Goal: Information Seeking & Learning: Learn about a topic

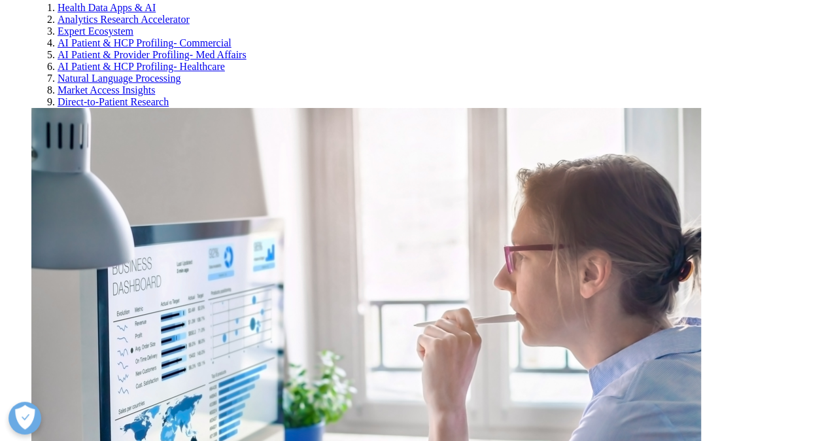
scroll to position [2616, 0]
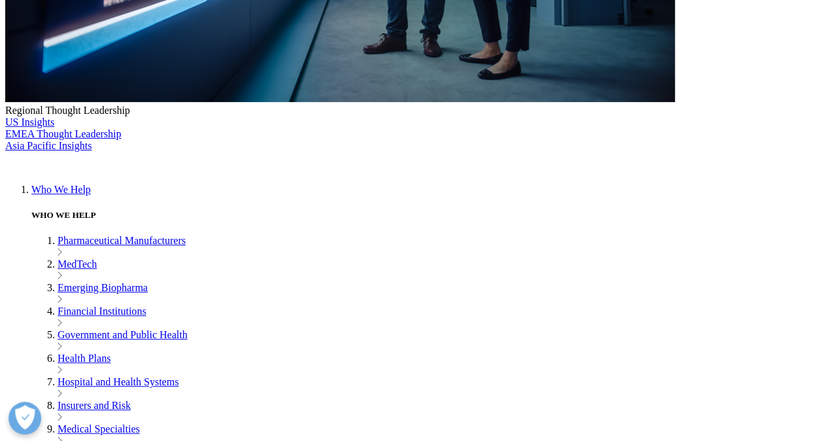
scroll to position [916, 0]
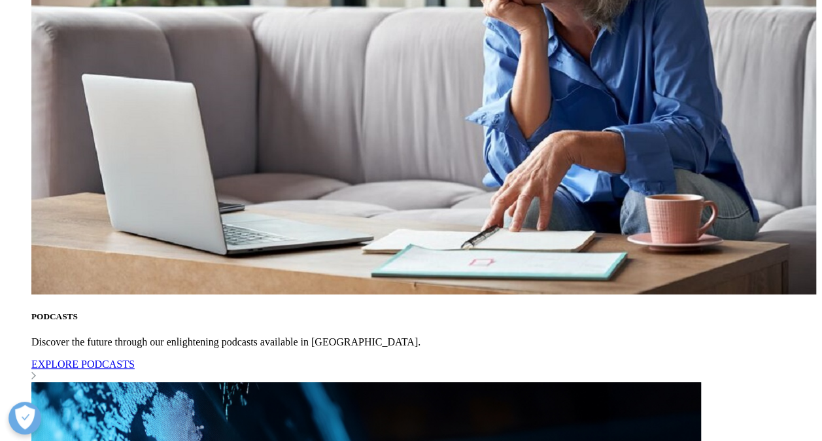
scroll to position [1439, 0]
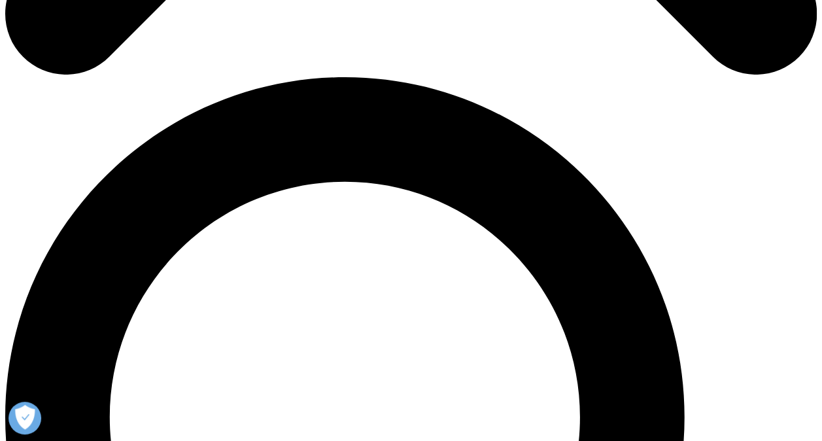
scroll to position [785, 0]
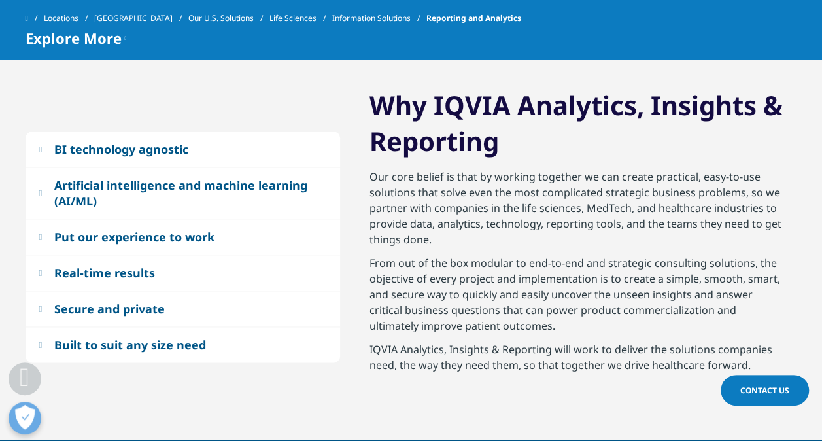
click at [39, 190] on em at bounding box center [40, 192] width 3 height 9
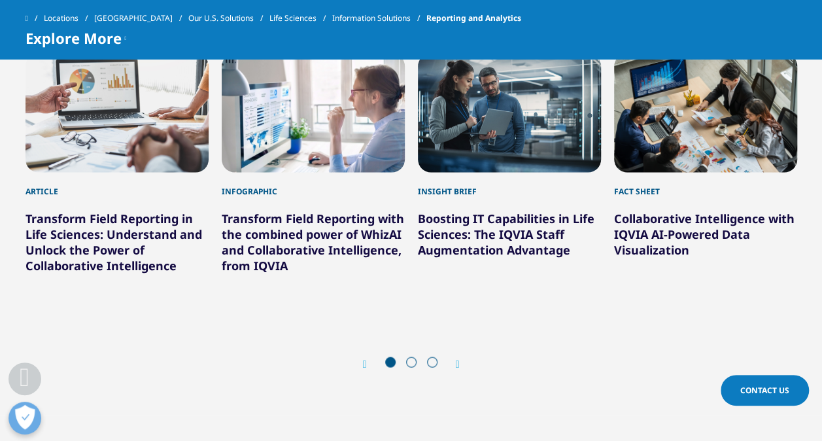
scroll to position [3662, 0]
